Goal: Task Accomplishment & Management: Manage account settings

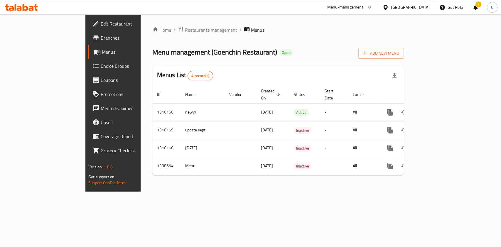
click at [18, 8] on icon at bounding box center [19, 8] width 5 height 5
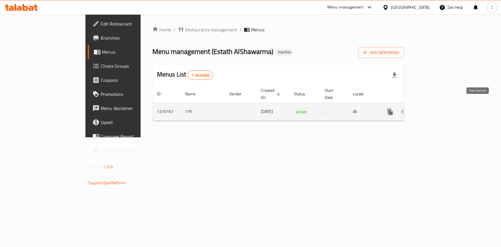
click at [439, 110] on link "enhanced table" at bounding box center [432, 112] width 14 height 14
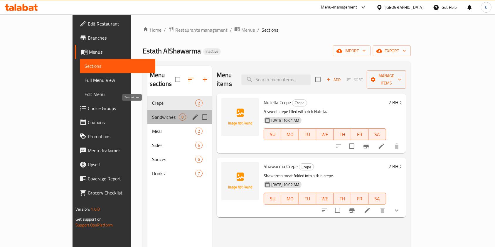
click at [152, 114] on span "Sandwiches" at bounding box center [165, 117] width 27 height 7
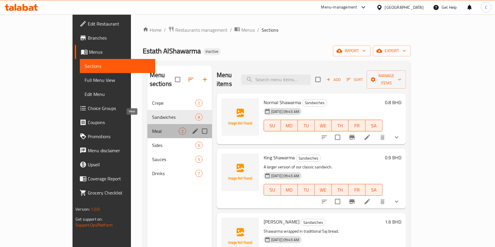
click at [152, 128] on span "Meal" at bounding box center [165, 131] width 27 height 7
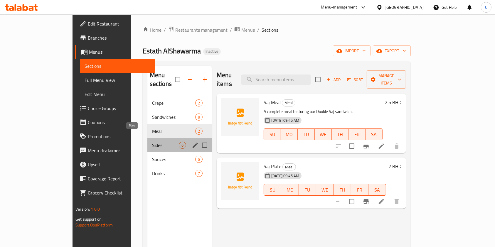
click at [152, 142] on span "Sides" at bounding box center [165, 145] width 27 height 7
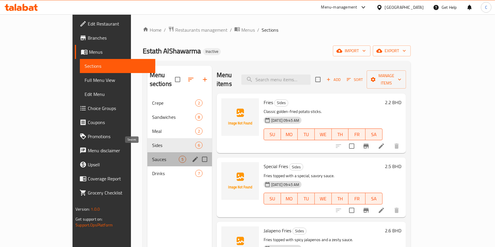
click at [152, 156] on span "Sauces" at bounding box center [165, 159] width 27 height 7
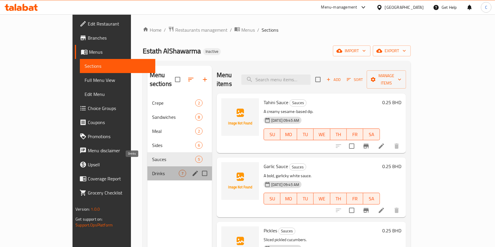
click at [152, 170] on span "Drinks" at bounding box center [165, 173] width 27 height 7
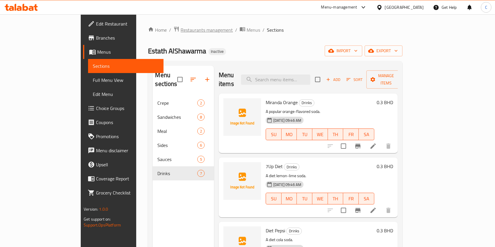
click at [180, 32] on span "Restaurants management" at bounding box center [206, 29] width 52 height 7
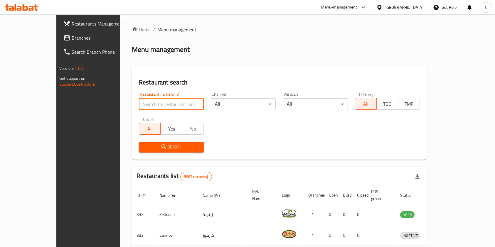
click at [166, 105] on input "search" at bounding box center [171, 104] width 65 height 12
type input "goenchin"
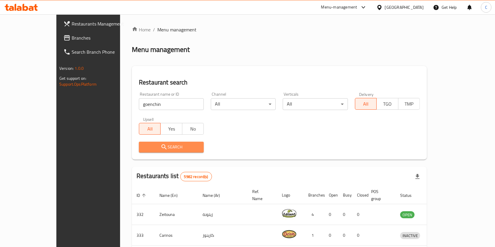
click at [150, 147] on span "Search" at bounding box center [171, 147] width 55 height 7
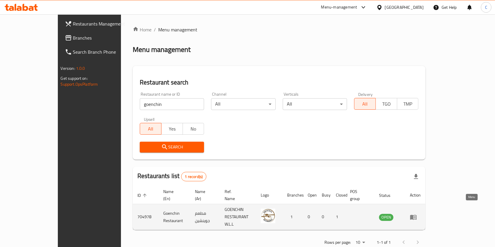
click at [416, 216] on icon "enhanced table" at bounding box center [415, 217] width 2 height 2
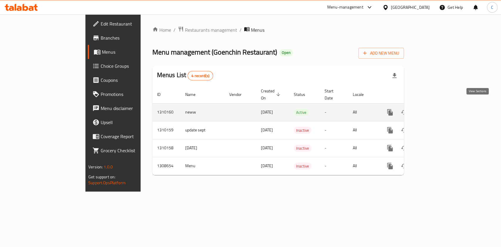
click at [436, 109] on icon "enhanced table" at bounding box center [432, 112] width 7 height 7
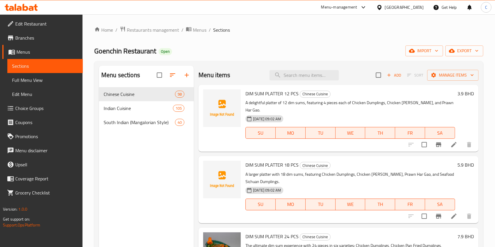
scroll to position [61, 0]
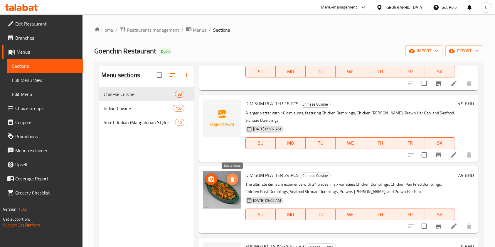
click at [233, 180] on icon "delete image" at bounding box center [232, 179] width 4 height 5
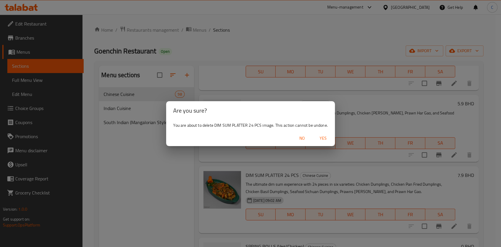
click at [319, 138] on span "Yes" at bounding box center [323, 138] width 14 height 7
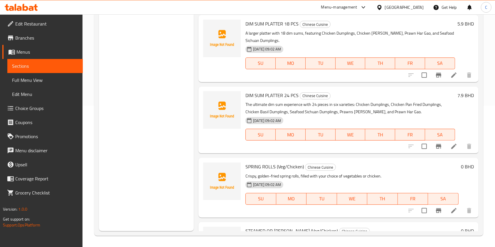
scroll to position [0, 0]
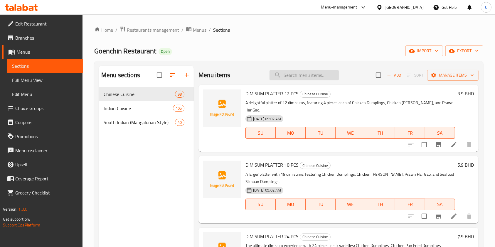
click at [294, 75] on input "search" at bounding box center [303, 75] width 69 height 10
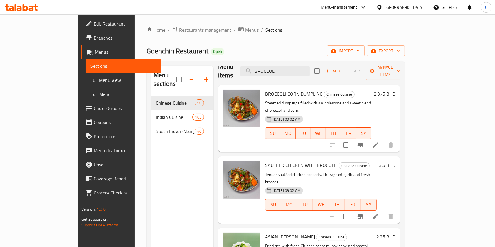
scroll to position [9, 0]
type input "BROCCOLI"
click at [246, 94] on span "delete image" at bounding box center [252, 97] width 12 height 7
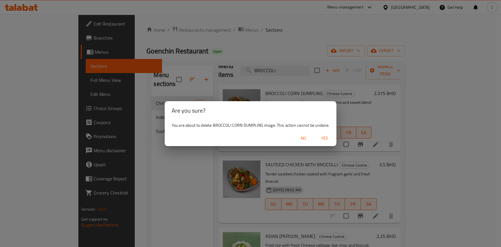
click at [323, 139] on span "Yes" at bounding box center [325, 138] width 14 height 7
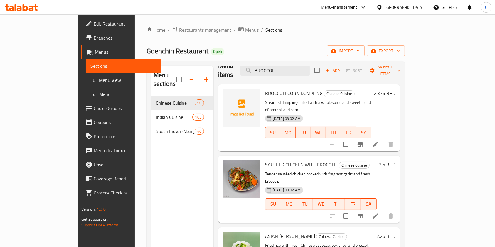
click at [325, 139] on div "Menu items BROCCOLI Add Sort Manage items BROCCOLI CORN DUMPLING Chinese Cuisin…" at bounding box center [306, 189] width 187 height 247
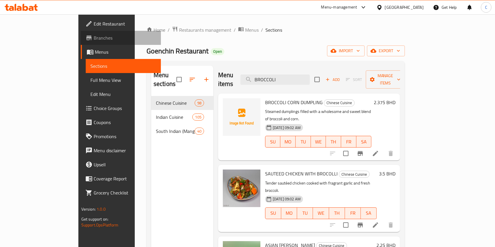
click at [94, 37] on span "Branches" at bounding box center [125, 37] width 63 height 7
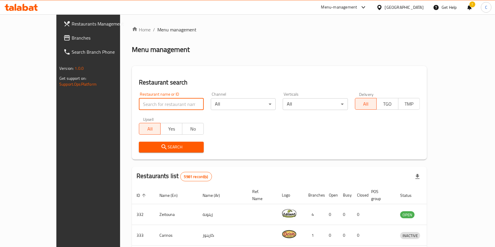
click at [139, 104] on input "search" at bounding box center [171, 104] width 65 height 12
type input "AL MACHLI"
click button "Search" at bounding box center [171, 147] width 65 height 11
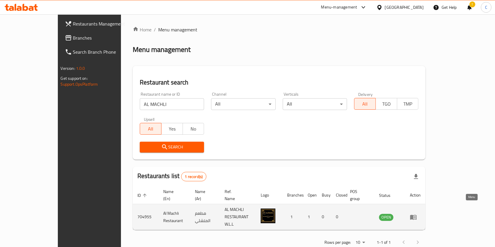
click at [416, 216] on icon "enhanced table" at bounding box center [415, 217] width 2 height 2
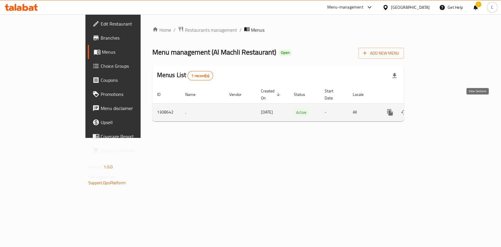
click at [439, 105] on link "enhanced table" at bounding box center [432, 112] width 14 height 14
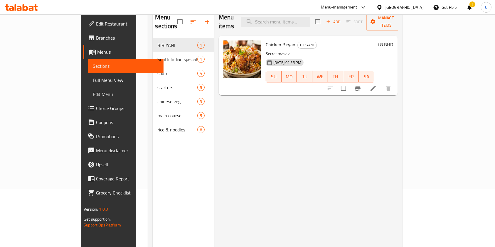
scroll to position [64, 0]
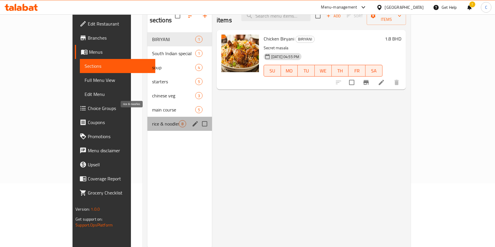
click at [152, 120] on span "rice & noodles" at bounding box center [165, 123] width 27 height 7
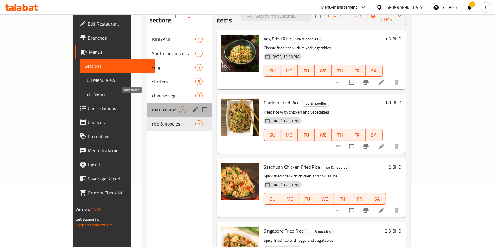
click at [152, 106] on span "main course" at bounding box center [165, 109] width 27 height 7
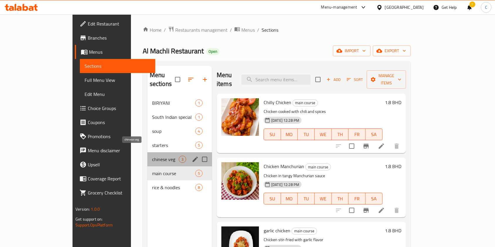
click at [152, 156] on span "chinese veg" at bounding box center [165, 159] width 27 height 7
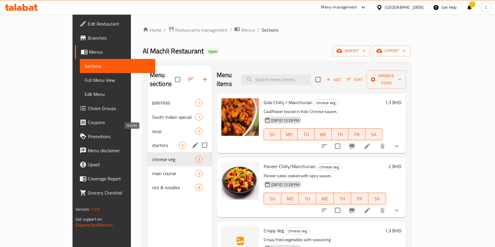
scroll to position [25, 0]
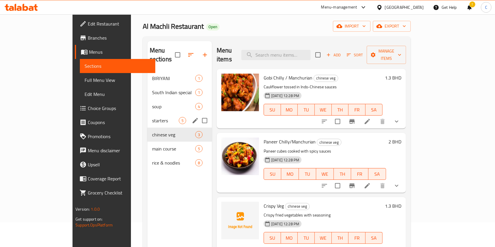
click at [147, 114] on div "starters 5" at bounding box center [179, 121] width 65 height 14
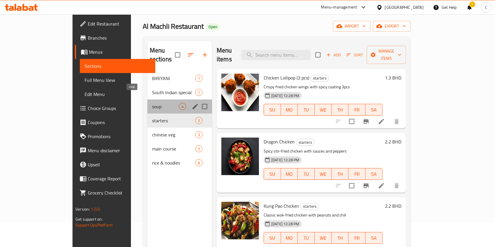
click at [152, 103] on span "soup" at bounding box center [165, 106] width 27 height 7
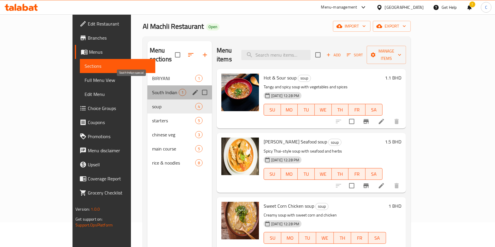
click at [152, 89] on span "South Indian special" at bounding box center [165, 92] width 27 height 7
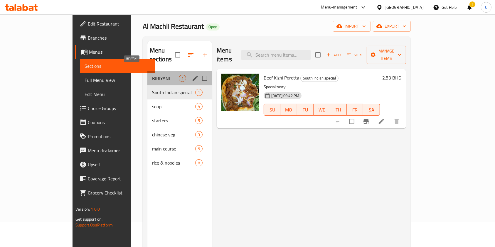
click at [152, 75] on span "BIRIYANI" at bounding box center [165, 78] width 27 height 7
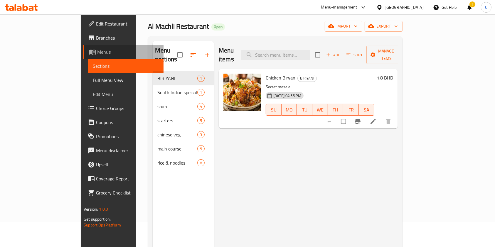
click at [97, 51] on span "Menus" at bounding box center [128, 51] width 62 height 7
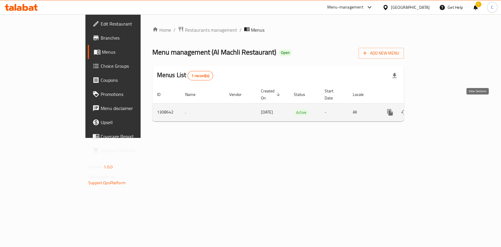
click at [439, 106] on link "enhanced table" at bounding box center [432, 112] width 14 height 14
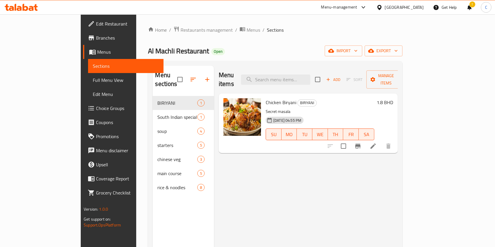
click at [88, 72] on link "Sections" at bounding box center [125, 66] width 75 height 14
click at [247, 29] on span "Menus" at bounding box center [254, 29] width 14 height 7
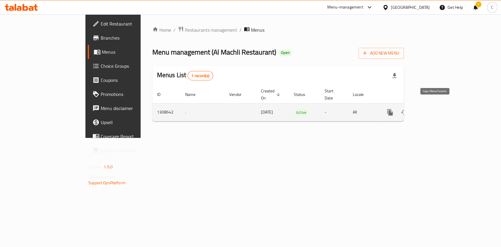
click at [394, 109] on icon "more" at bounding box center [390, 112] width 7 height 7
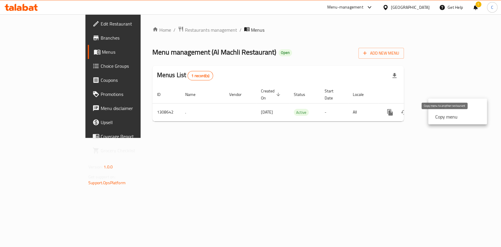
click at [449, 119] on strong "Copy menu" at bounding box center [446, 116] width 22 height 7
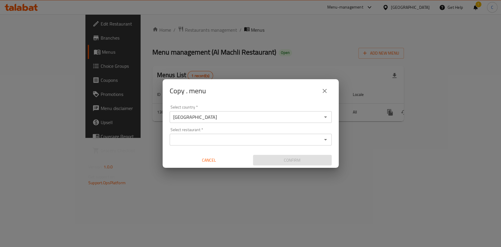
click at [212, 134] on div "Select restaurant *" at bounding box center [251, 140] width 162 height 12
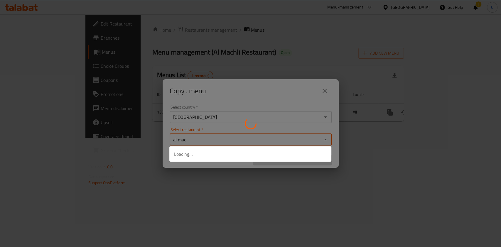
type input "al mach"
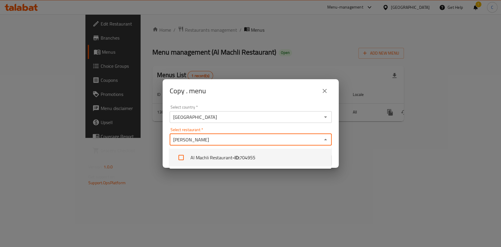
click at [206, 156] on li "Al Machli Restaurant - ID: 704955" at bounding box center [250, 158] width 162 height 18
checkbox input "true"
click at [294, 122] on div "Bahrain Select country *" at bounding box center [251, 117] width 162 height 12
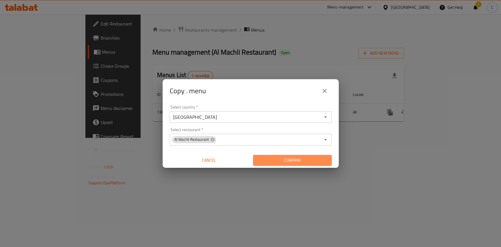
click at [312, 158] on span "Confirm" at bounding box center [292, 160] width 69 height 7
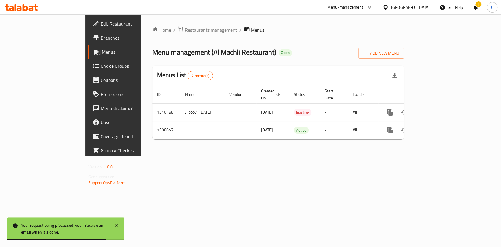
click at [341, 42] on div "Home / Restaurants management / Menus Menu management ( Al Machli Restaurant ) …" at bounding box center [278, 85] width 252 height 118
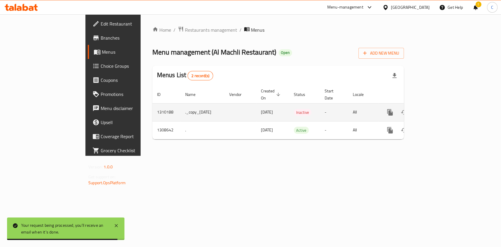
click at [436, 109] on icon "enhanced table" at bounding box center [432, 112] width 7 height 7
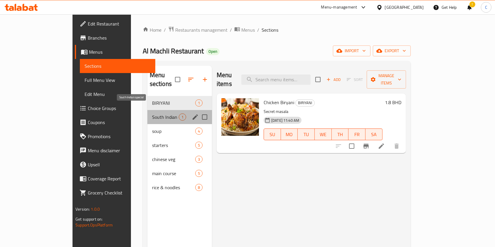
click at [152, 114] on span "South Indian special" at bounding box center [165, 117] width 27 height 7
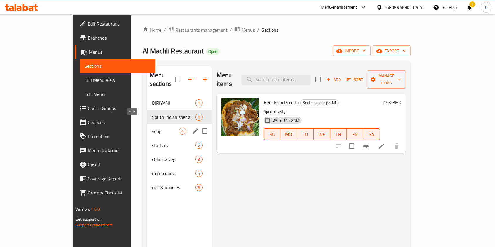
click at [152, 128] on span "soup" at bounding box center [165, 131] width 27 height 7
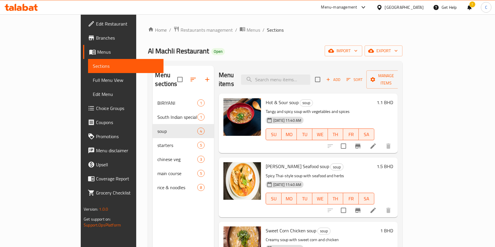
scroll to position [24, 0]
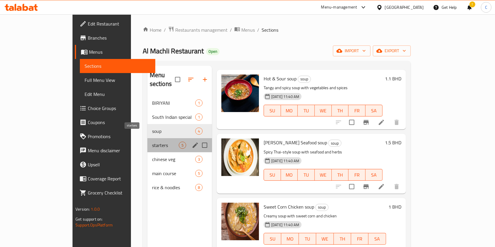
click at [152, 142] on span "starters" at bounding box center [165, 145] width 27 height 7
